Goal: Transaction & Acquisition: Obtain resource

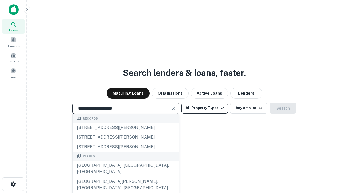
click at [126, 176] on div "[GEOGRAPHIC_DATA], [GEOGRAPHIC_DATA], [GEOGRAPHIC_DATA]" at bounding box center [126, 168] width 106 height 16
type input "**********"
click at [205, 108] on button "All Property Types" at bounding box center [205, 108] width 47 height 11
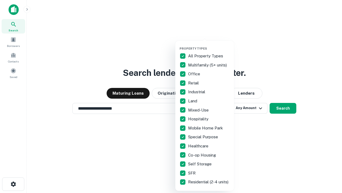
click at [209, 45] on button "button" at bounding box center [209, 45] width 59 height 0
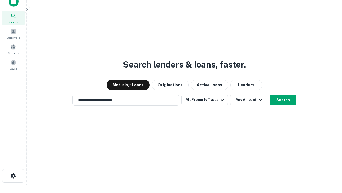
scroll to position [3, 64]
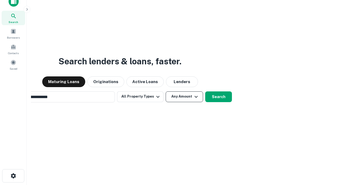
click at [166, 91] on button "Any Amount" at bounding box center [184, 96] width 37 height 11
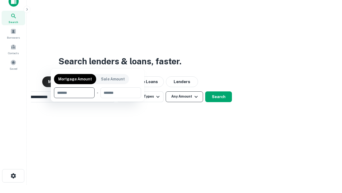
scroll to position [9, 0]
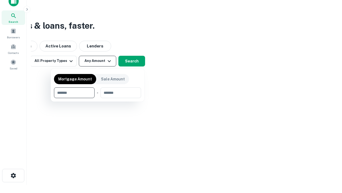
type input "*******"
click at [98, 98] on button "button" at bounding box center [97, 98] width 87 height 0
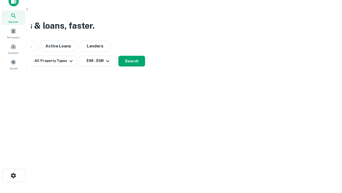
scroll to position [8, 0]
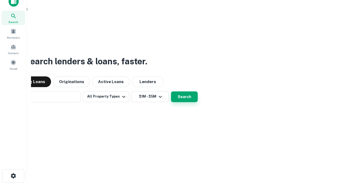
click at [171, 91] on button "Search" at bounding box center [184, 96] width 27 height 11
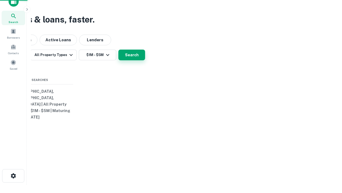
scroll to position [9, 0]
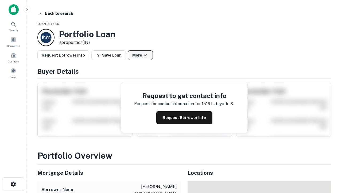
click at [140, 55] on button "More" at bounding box center [140, 55] width 25 height 10
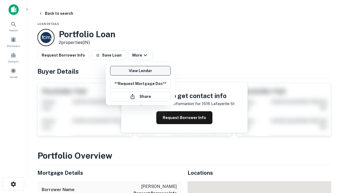
click at [140, 71] on link "View Lender" at bounding box center [140, 71] width 61 height 10
